Goal: Transaction & Acquisition: Purchase product/service

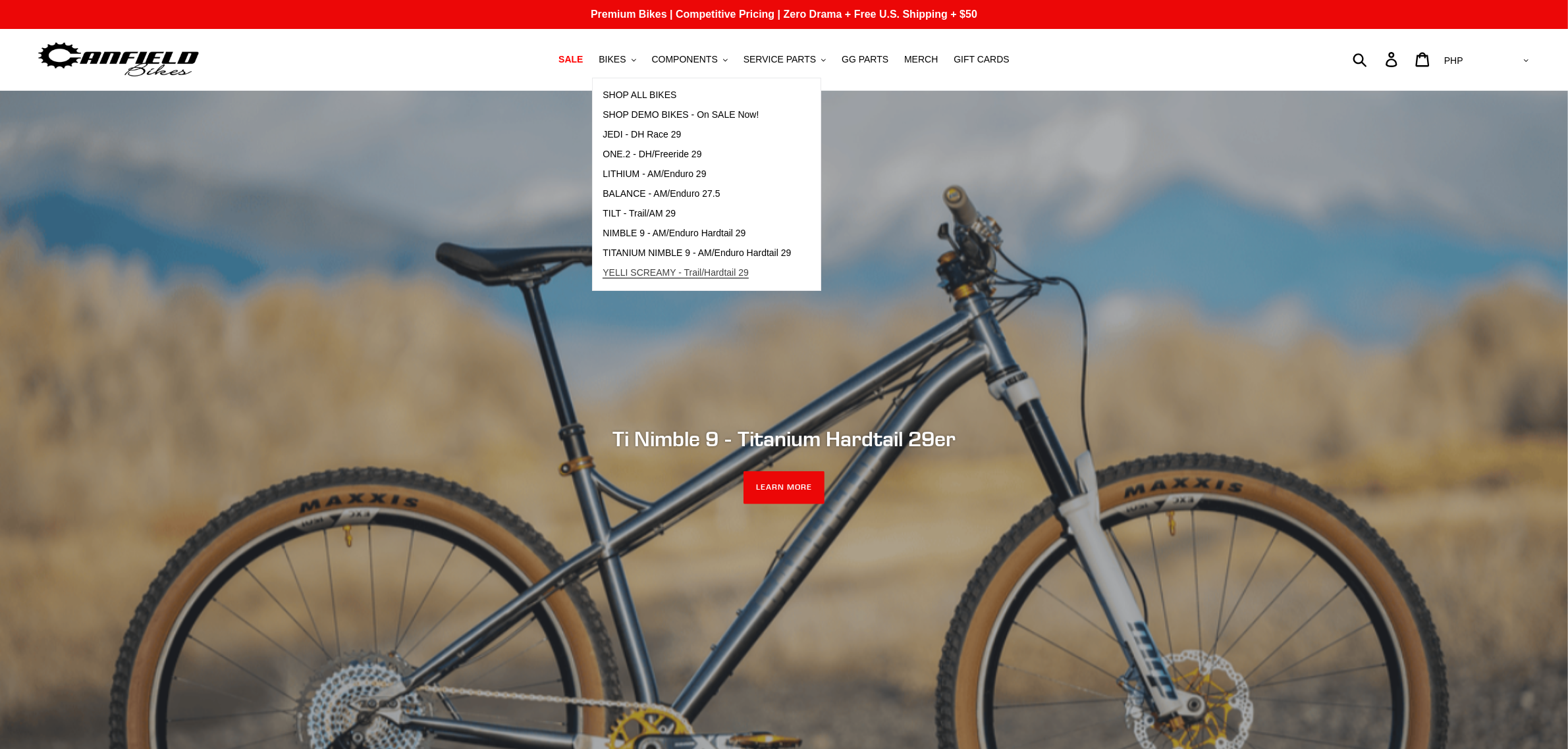
click at [636, 273] on span "YELLI SCREAMY - Trail/Hardtail 29" at bounding box center [675, 273] width 146 height 11
click at [639, 270] on span "YELLI SCREAMY - Trail/Hardtail 29" at bounding box center [675, 273] width 146 height 11
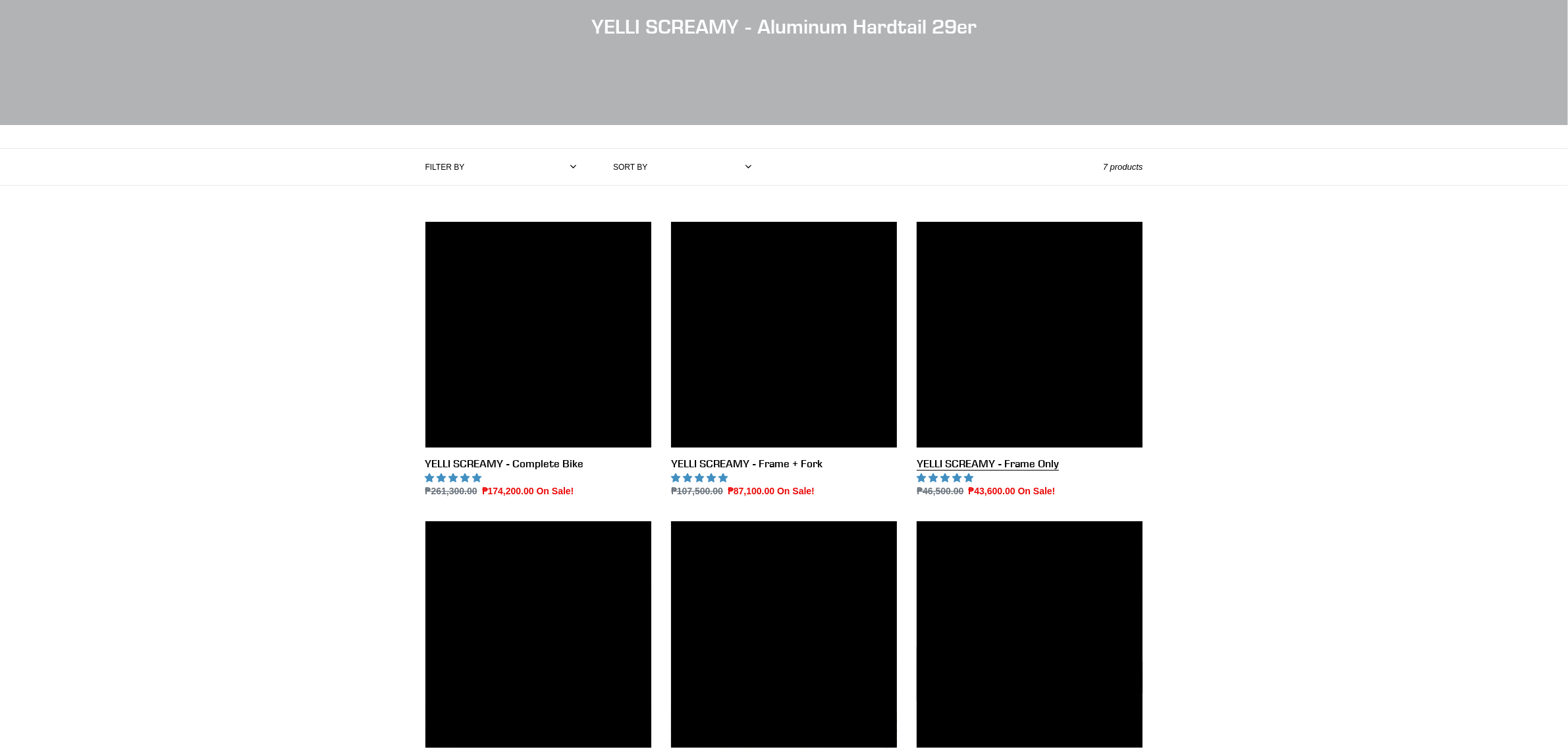
scroll to position [165, 0]
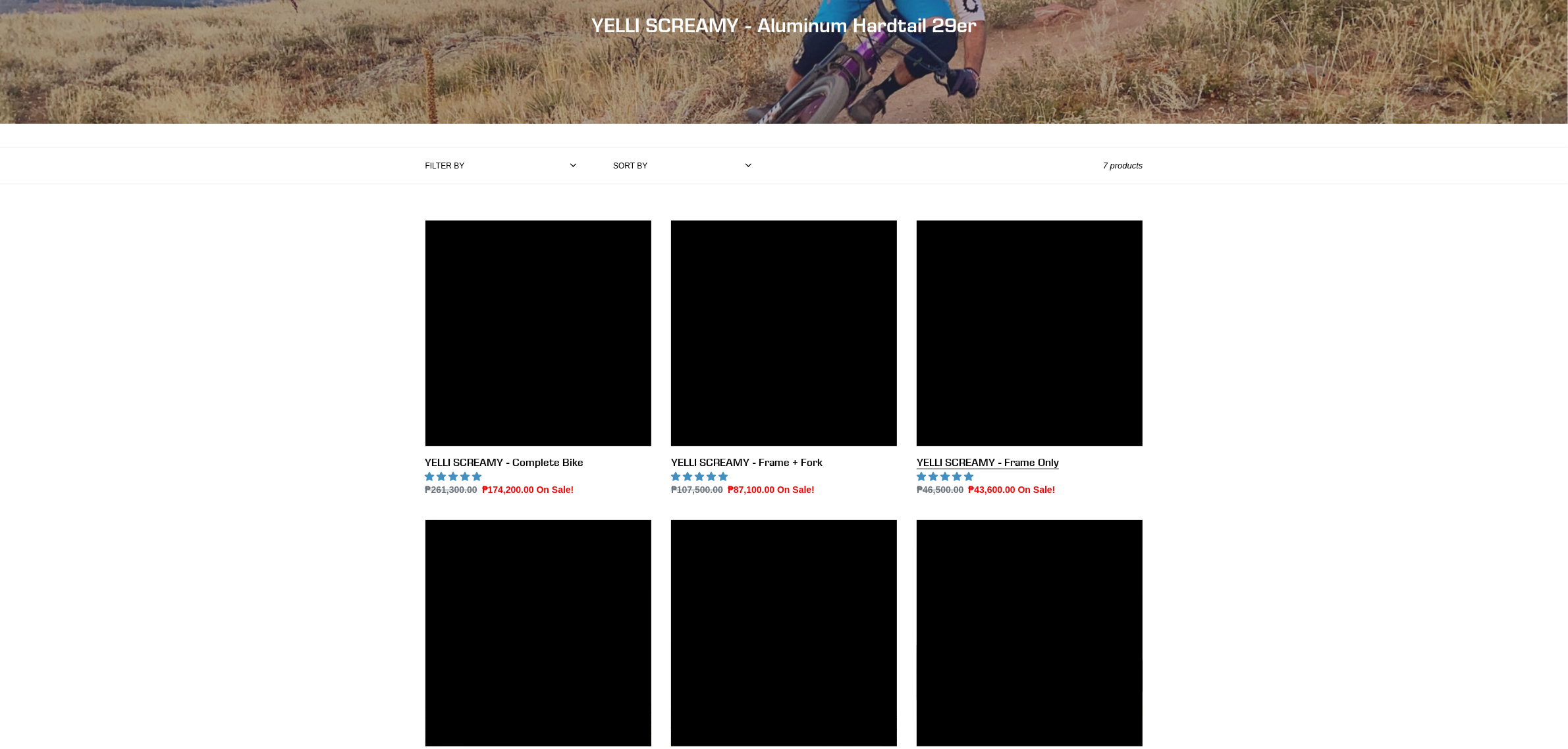
click at [1029, 338] on link "YELLI SCREAMY - Frame Only" at bounding box center [1029, 358] width 226 height 277
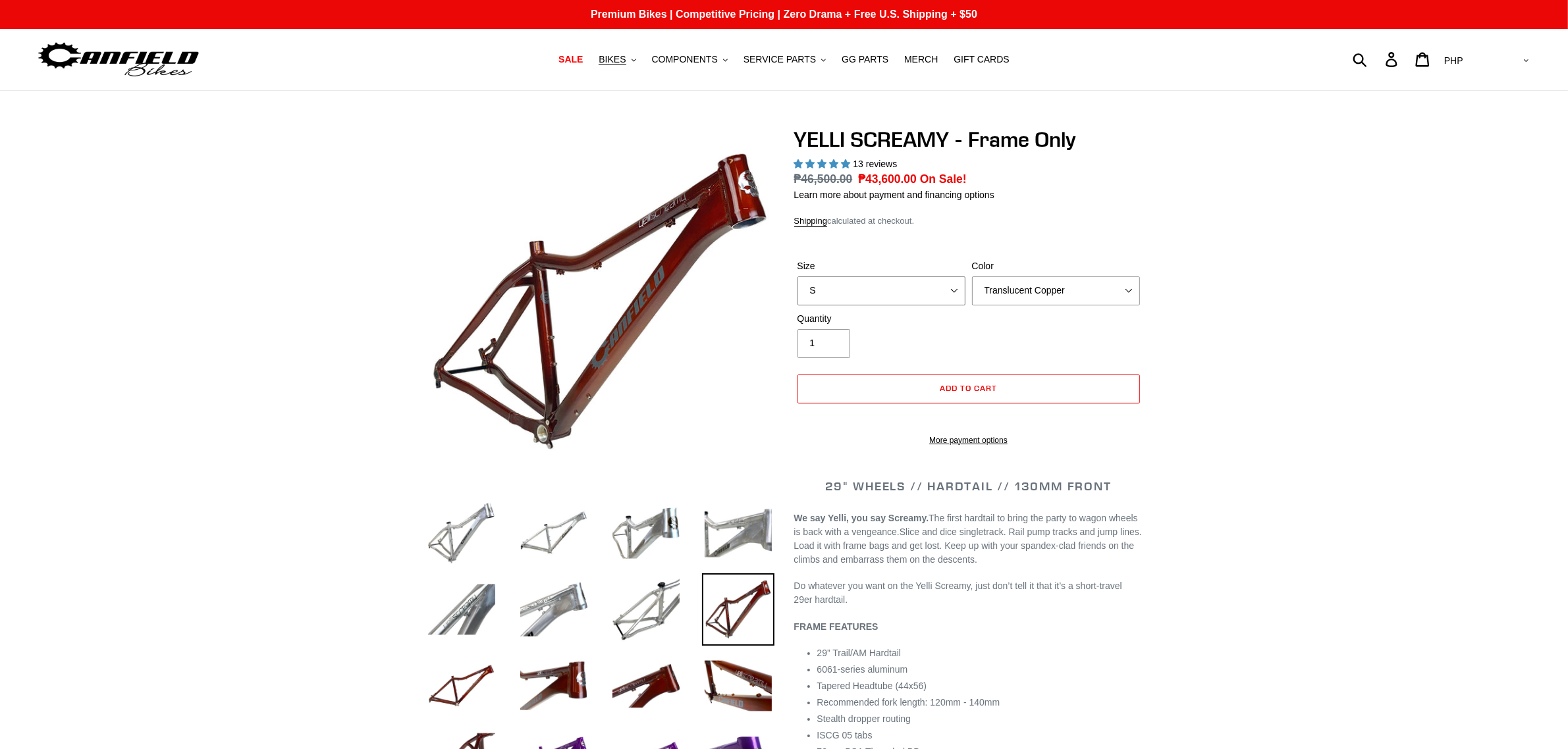
click at [918, 295] on select "S M L XL" at bounding box center [881, 291] width 168 height 29
select select "M"
click at [798, 276] on select "S M L XL" at bounding box center [881, 291] width 168 height 29
click at [1075, 282] on select "Translucent Copper Purple Haze Raw" at bounding box center [1056, 291] width 168 height 29
select select "Purple Haze"
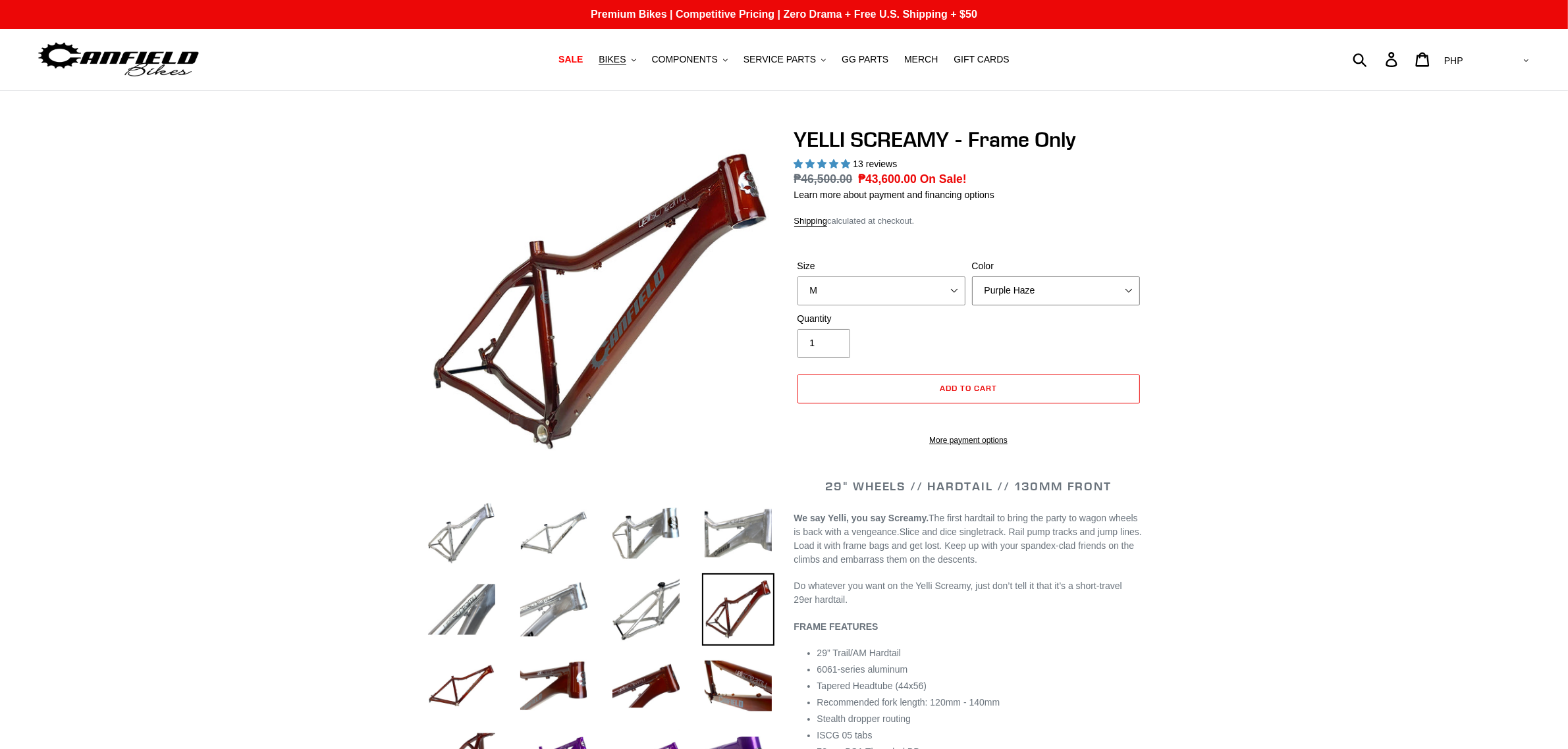
click at [972, 276] on select "Translucent Copper Purple Haze Raw" at bounding box center [1056, 291] width 168 height 29
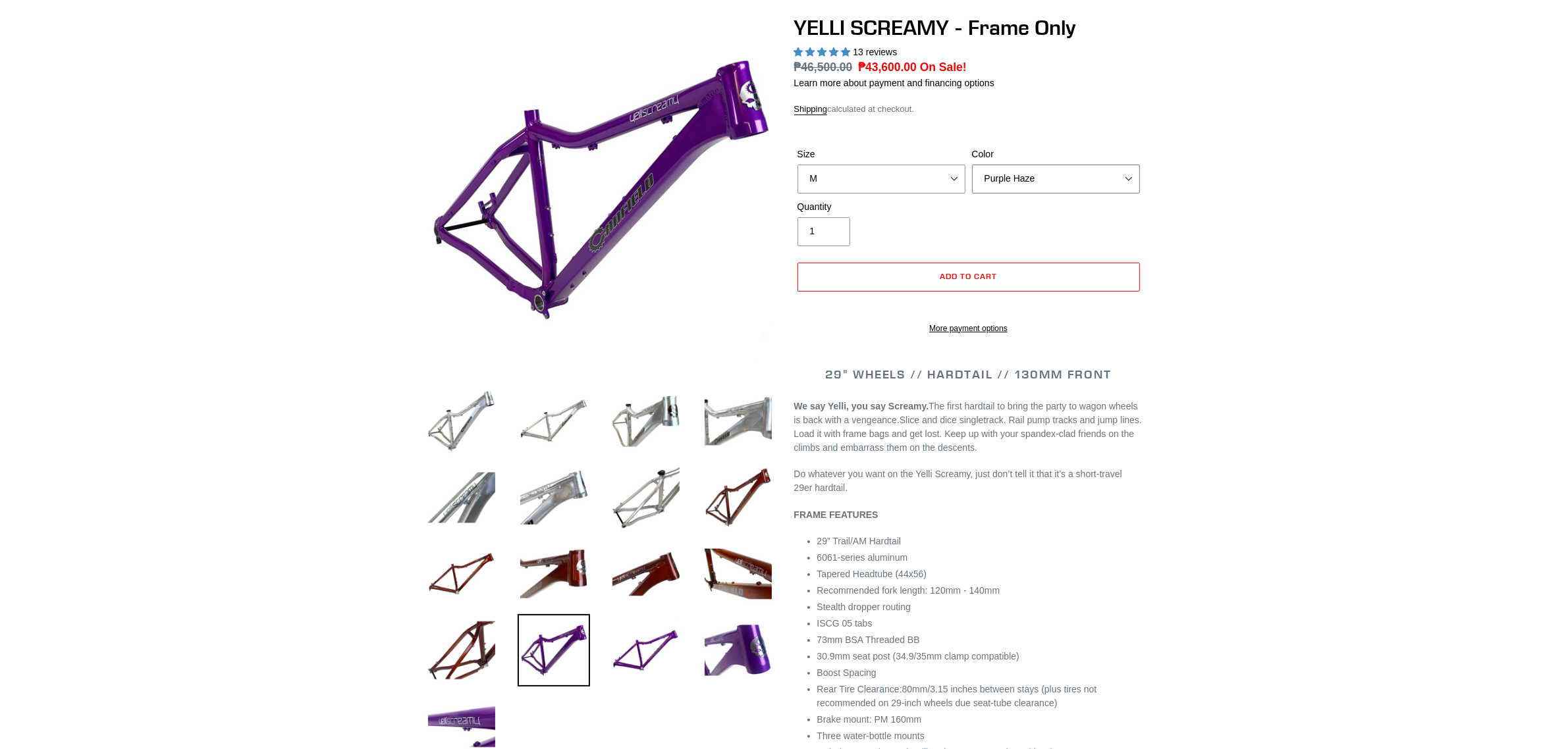
scroll to position [82, 0]
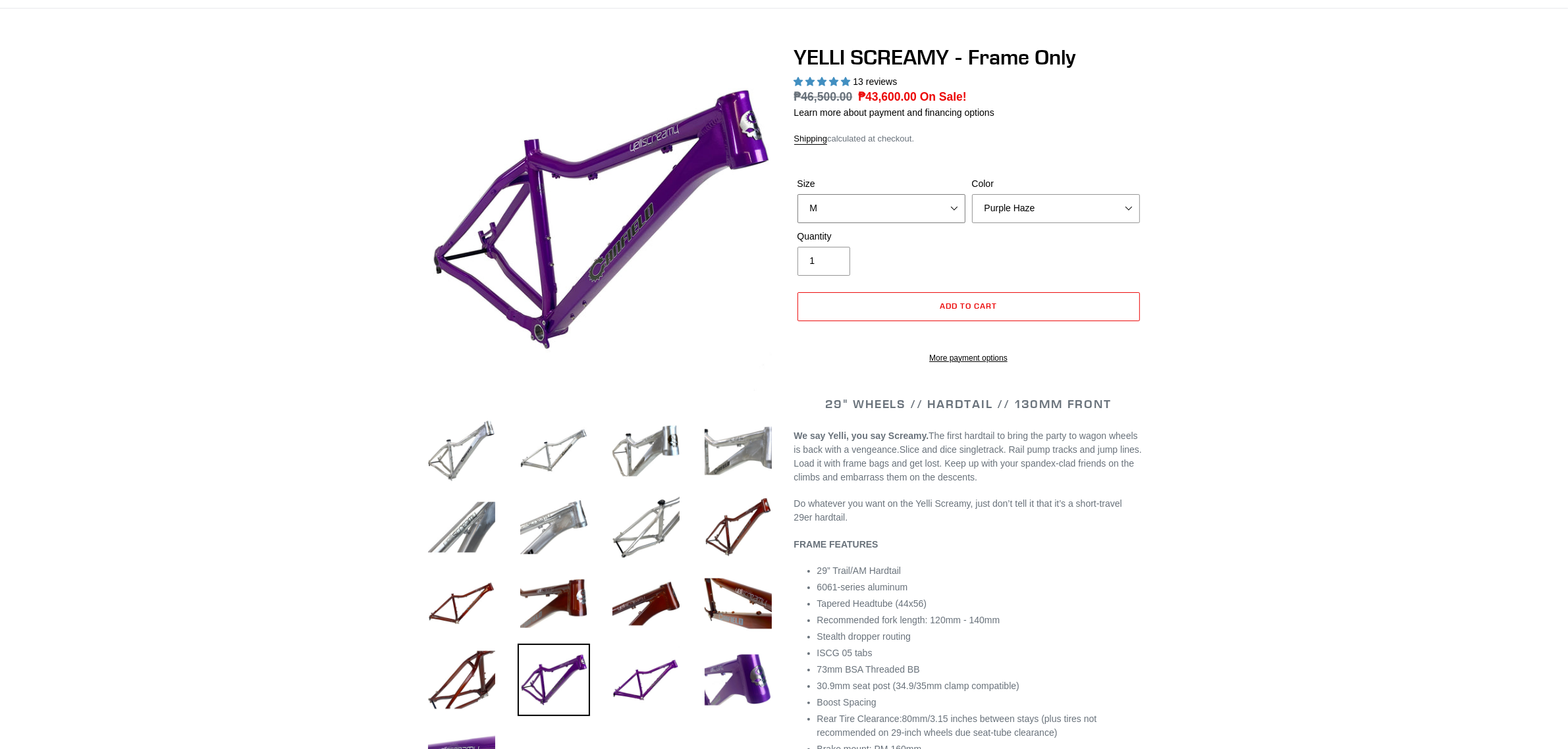
click at [926, 208] on select "S M L XL" at bounding box center [881, 209] width 168 height 29
click at [798, 194] on select "S M L XL" at bounding box center [881, 209] width 168 height 29
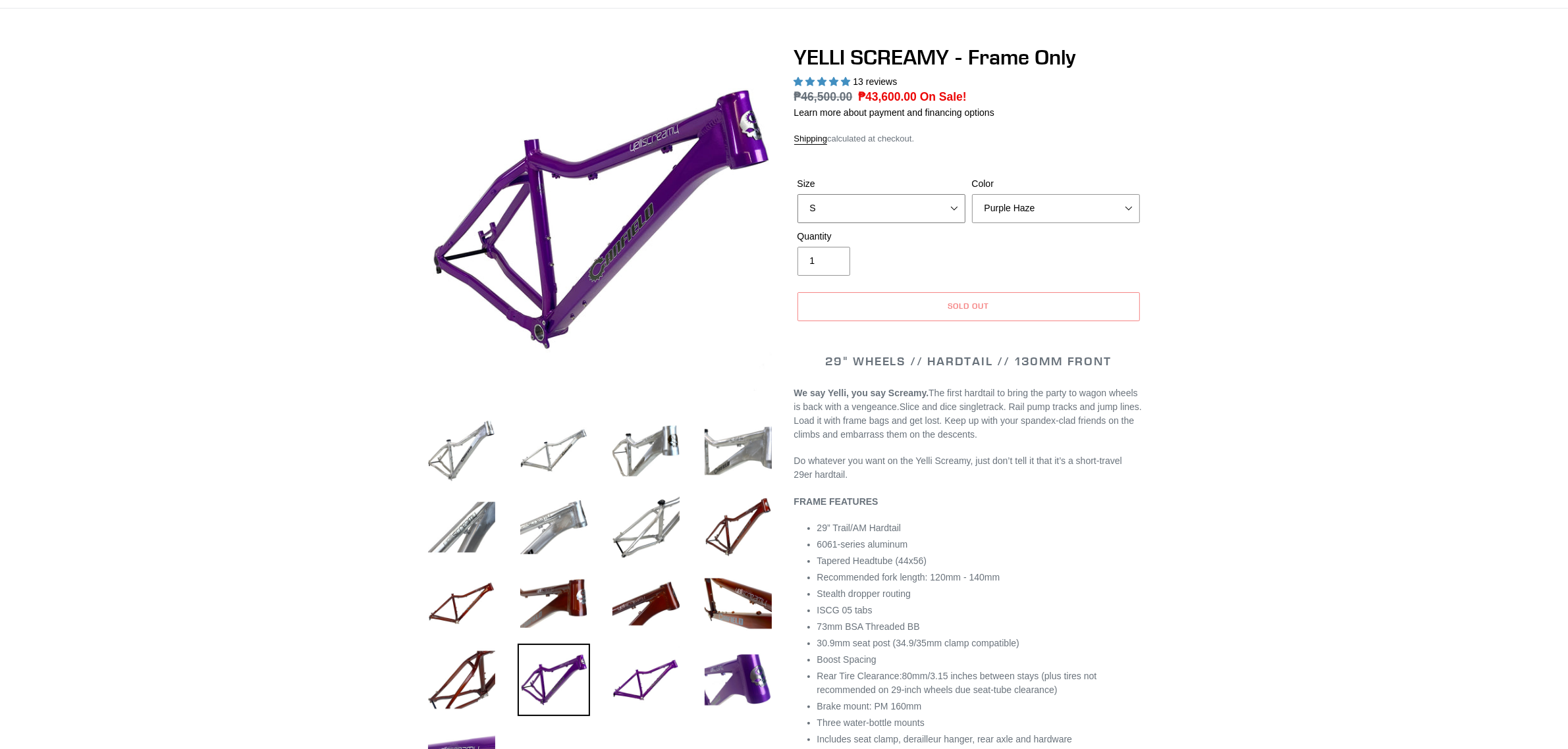
click at [935, 209] on select "S M L XL" at bounding box center [881, 209] width 168 height 29
click at [798, 194] on select "S M L XL" at bounding box center [881, 209] width 168 height 29
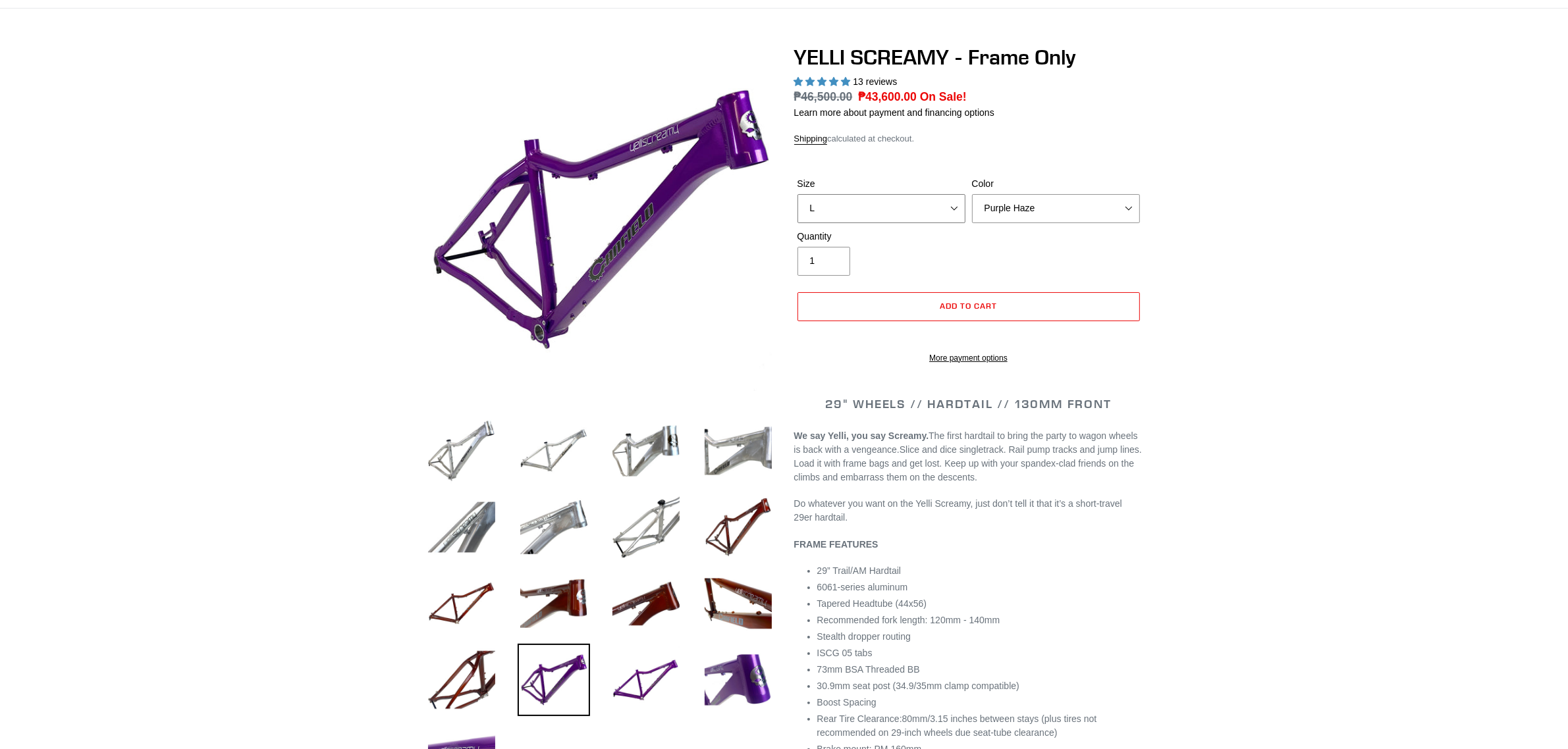
click at [932, 195] on select "S M L XL" at bounding box center [881, 209] width 168 height 29
click at [798, 194] on select "S M L XL" at bounding box center [881, 209] width 168 height 29
click at [918, 197] on select "S M L XL" at bounding box center [881, 209] width 168 height 29
click at [798, 194] on select "S M L XL" at bounding box center [881, 209] width 168 height 29
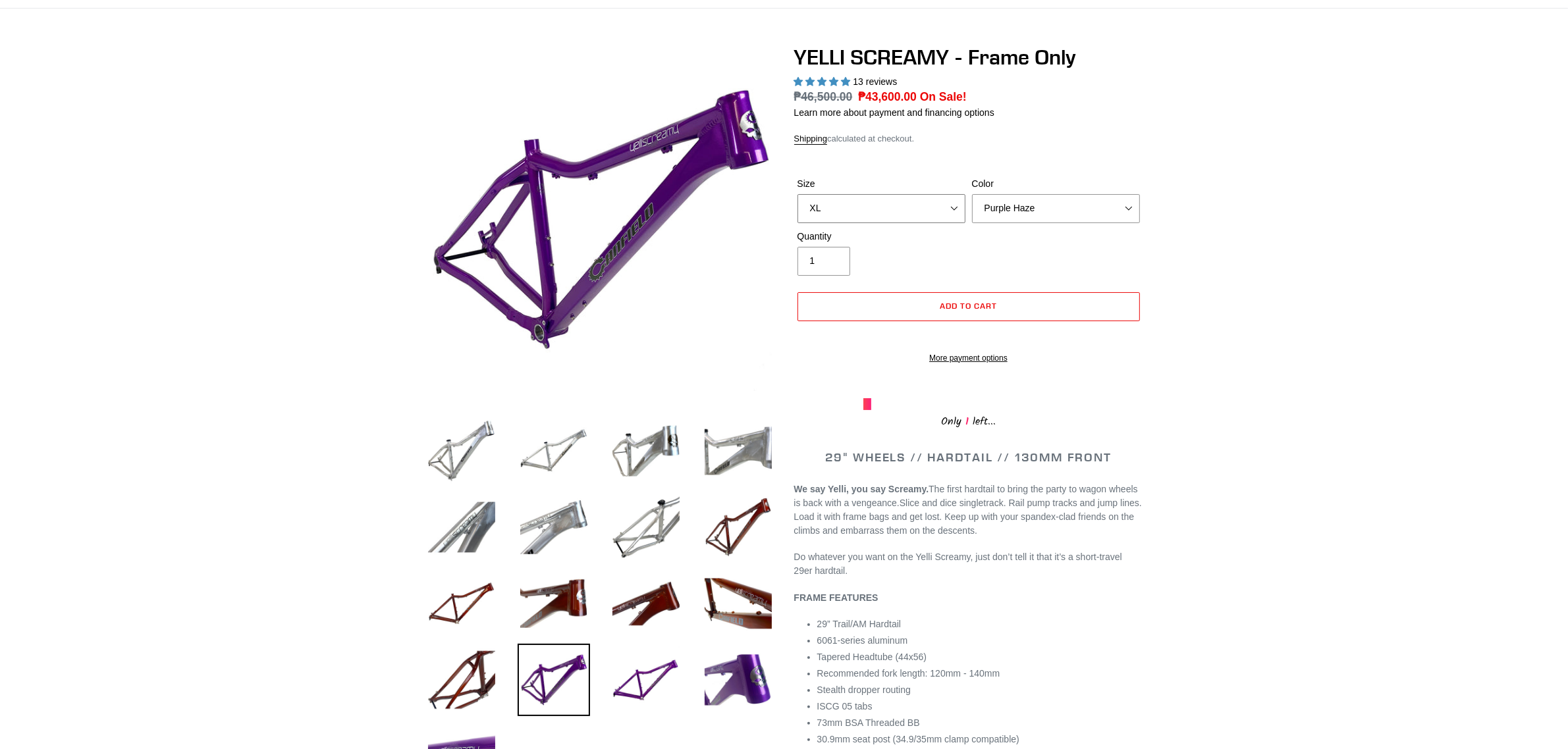
click at [915, 211] on select "S M L XL" at bounding box center [881, 209] width 168 height 29
select select "L"
click at [798, 194] on select "S M L XL" at bounding box center [881, 209] width 168 height 29
